Goal: Navigation & Orientation: Find specific page/section

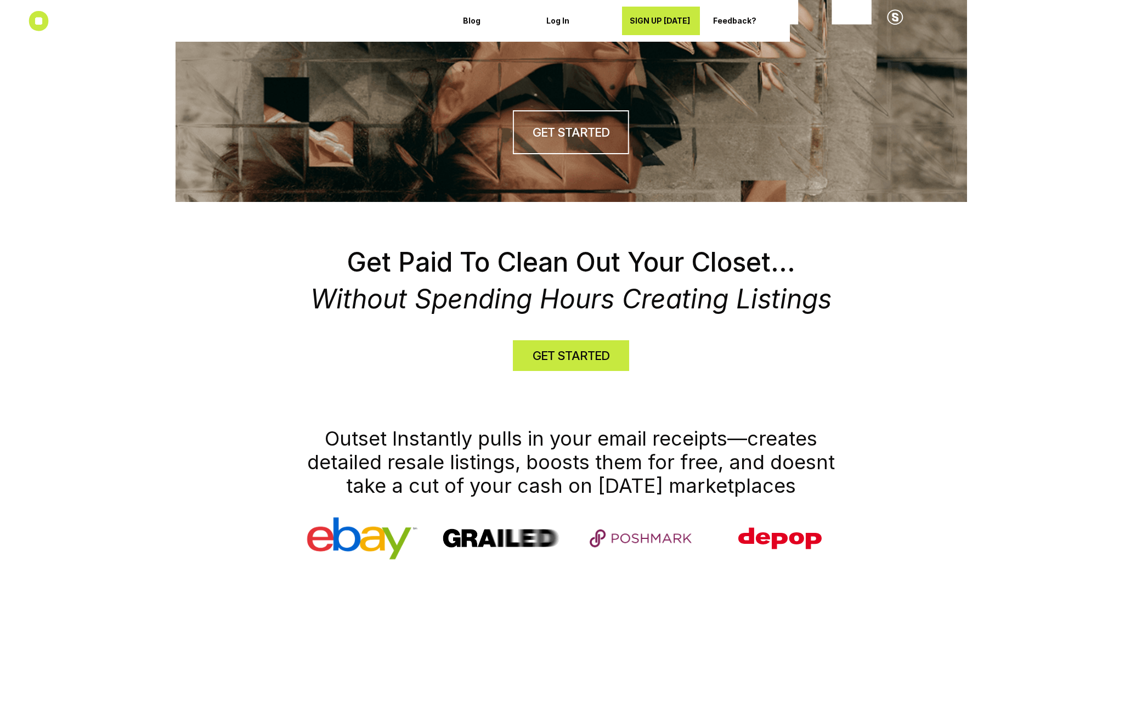
scroll to position [457, 0]
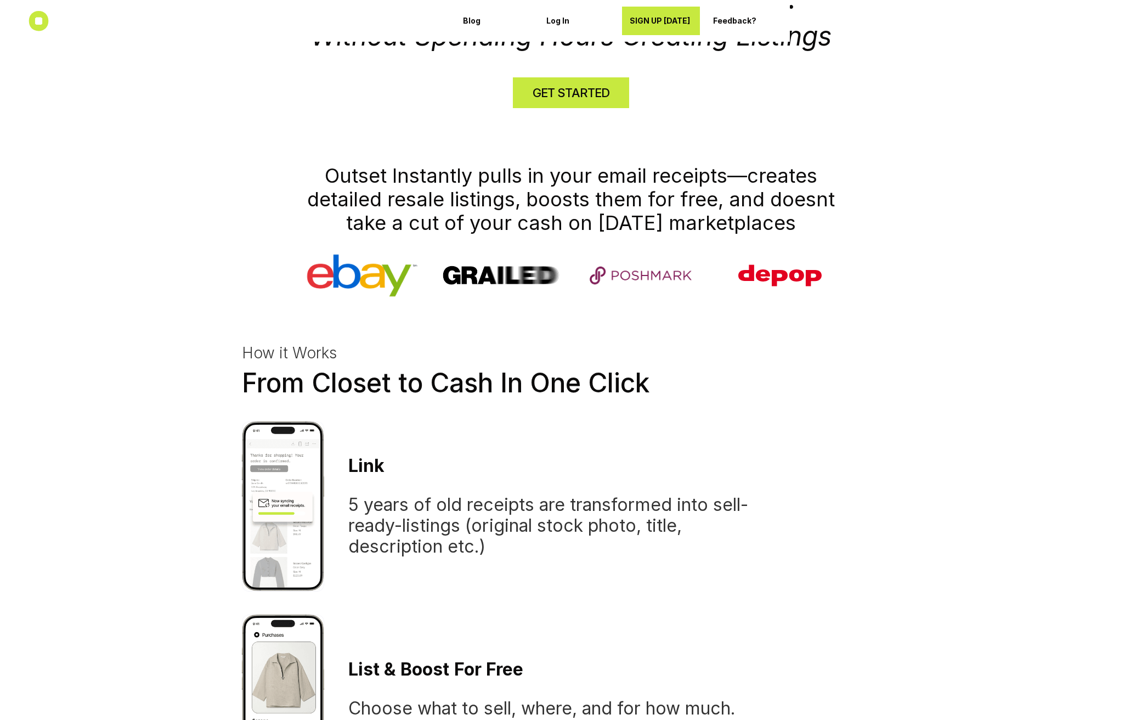
click at [612, 95] on link "GET STARTED" at bounding box center [571, 92] width 116 height 31
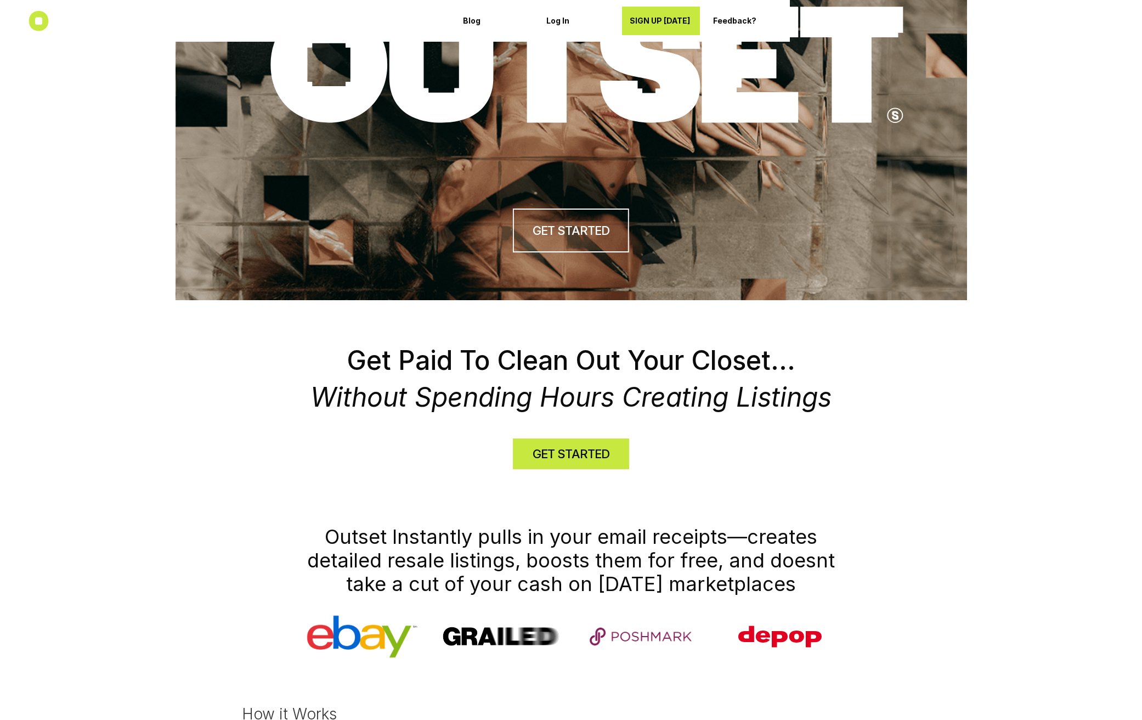
scroll to position [0, 0]
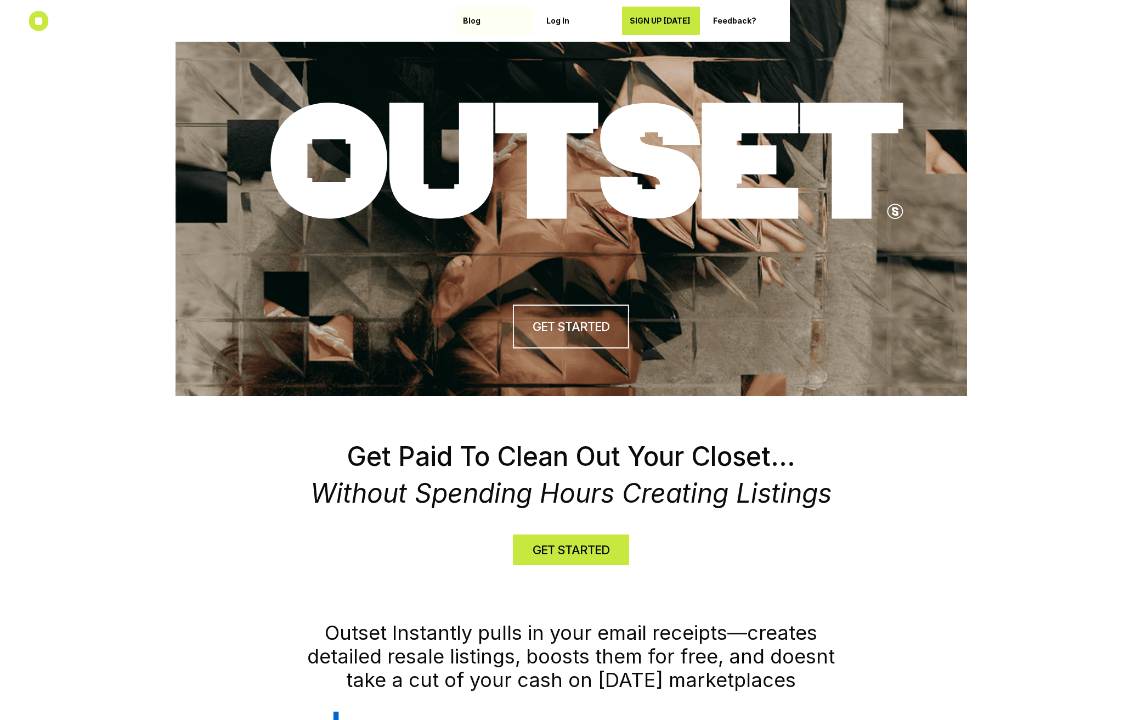
click at [485, 21] on p "Blog" at bounding box center [494, 20] width 63 height 9
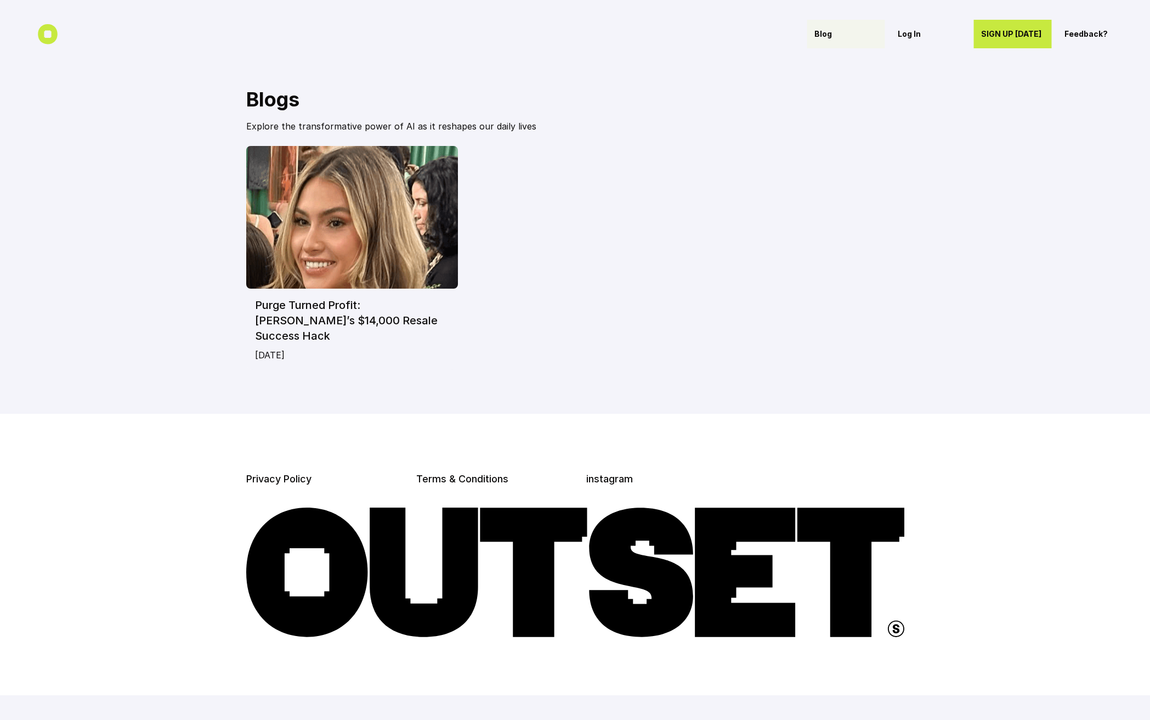
click at [823, 31] on p "Blog" at bounding box center [845, 34] width 63 height 9
click at [618, 473] on link "instagram" at bounding box center [609, 479] width 47 height 12
